Goal: Task Accomplishment & Management: Use online tool/utility

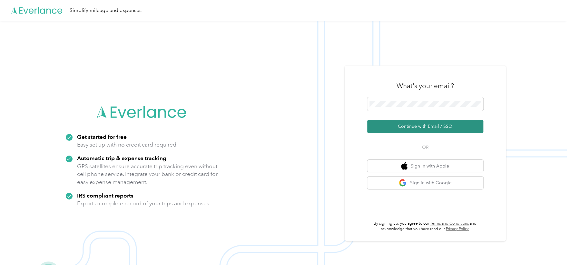
click at [445, 128] on button "Continue with Email / SSO" at bounding box center [425, 127] width 116 height 14
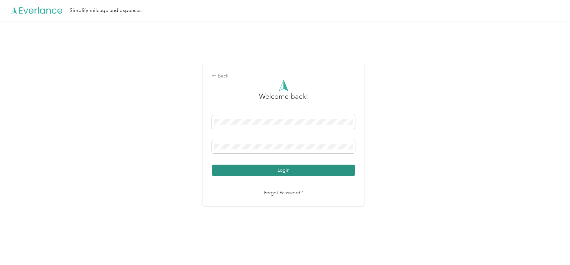
click at [284, 172] on button "Login" at bounding box center [283, 169] width 143 height 11
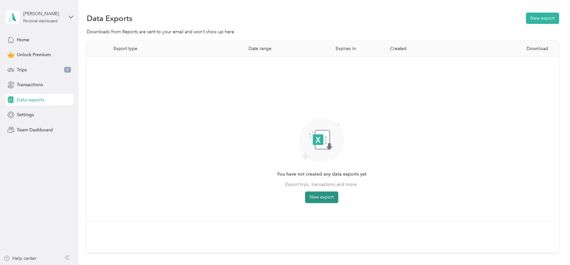
click at [328, 194] on button "New export" at bounding box center [321, 197] width 33 height 12
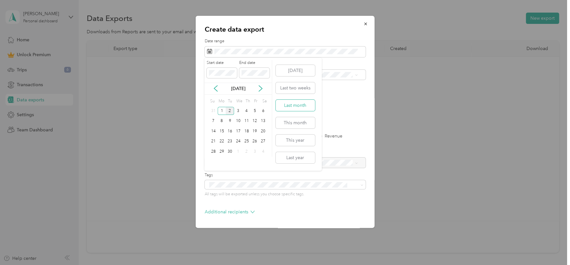
click at [295, 106] on button "Last month" at bounding box center [295, 105] width 39 height 11
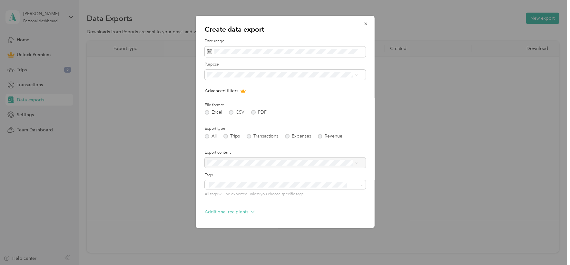
click at [238, 118] on div "14/Four" at bounding box center [282, 119] width 146 height 7
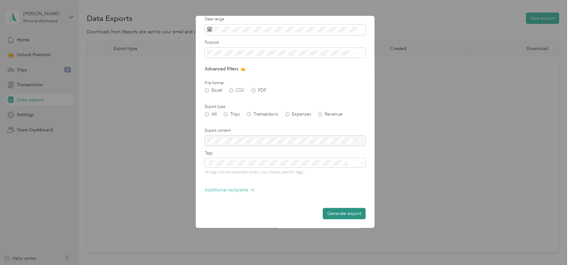
click at [328, 215] on button "Generate export" at bounding box center [344, 213] width 43 height 11
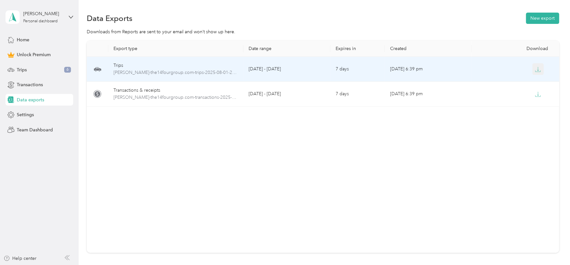
click at [535, 68] on icon "button" at bounding box center [538, 69] width 6 height 6
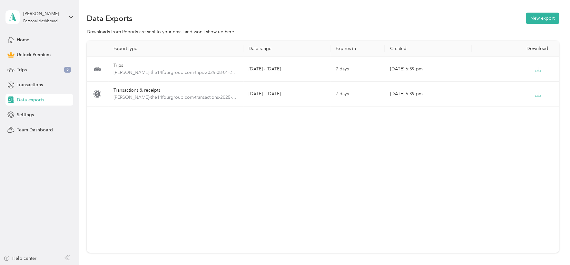
click at [258, 163] on div "Export type Date range Expires in Created Download Trips [PERSON_NAME]-the14fou…" at bounding box center [323, 147] width 472 height 212
